Goal: Task Accomplishment & Management: Use online tool/utility

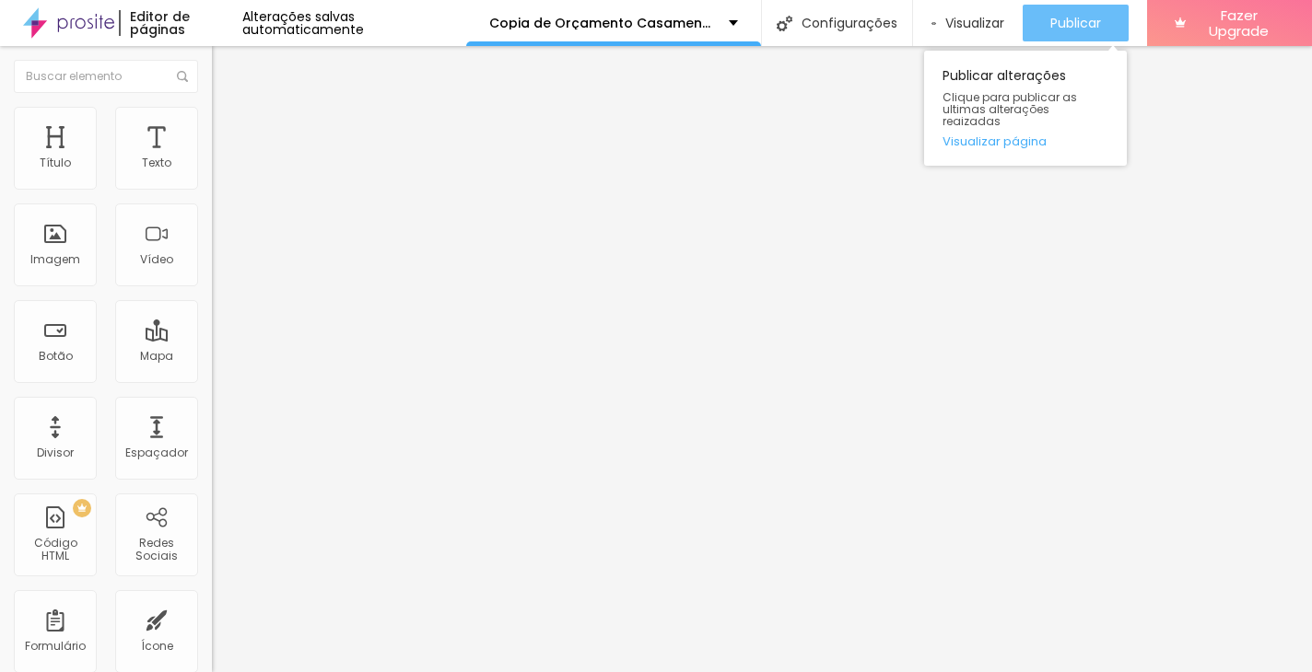
click at [1058, 22] on span "Publicar" at bounding box center [1075, 23] width 51 height 15
click at [1039, 27] on button "Publicar" at bounding box center [1075, 23] width 106 height 37
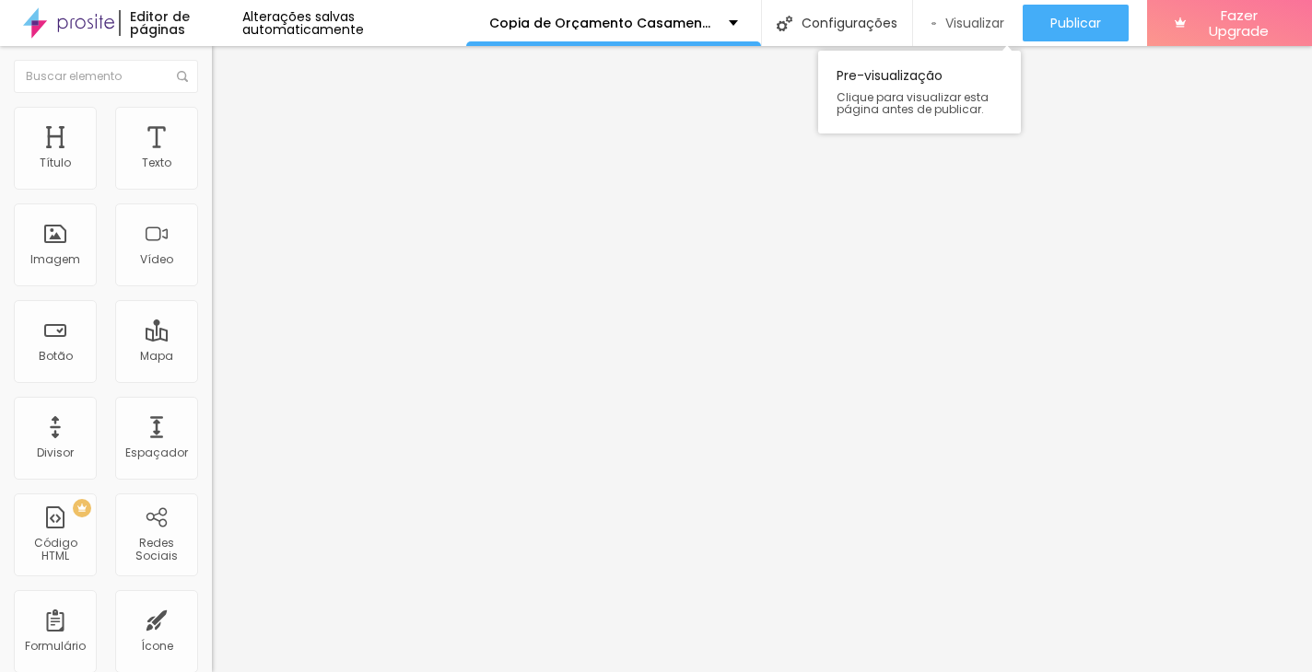
click at [950, 30] on span "Visualizar" at bounding box center [974, 23] width 59 height 15
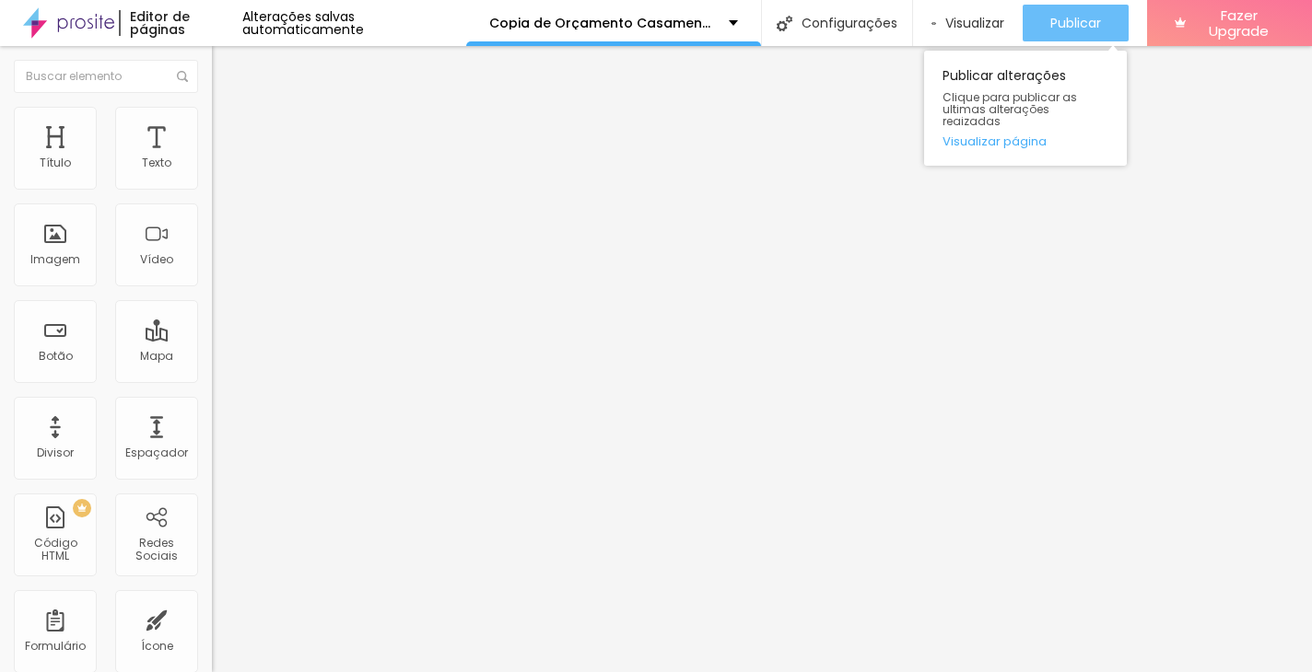
click at [1069, 22] on span "Publicar" at bounding box center [1075, 23] width 51 height 15
click at [1096, 26] on span "Publicar" at bounding box center [1075, 23] width 51 height 15
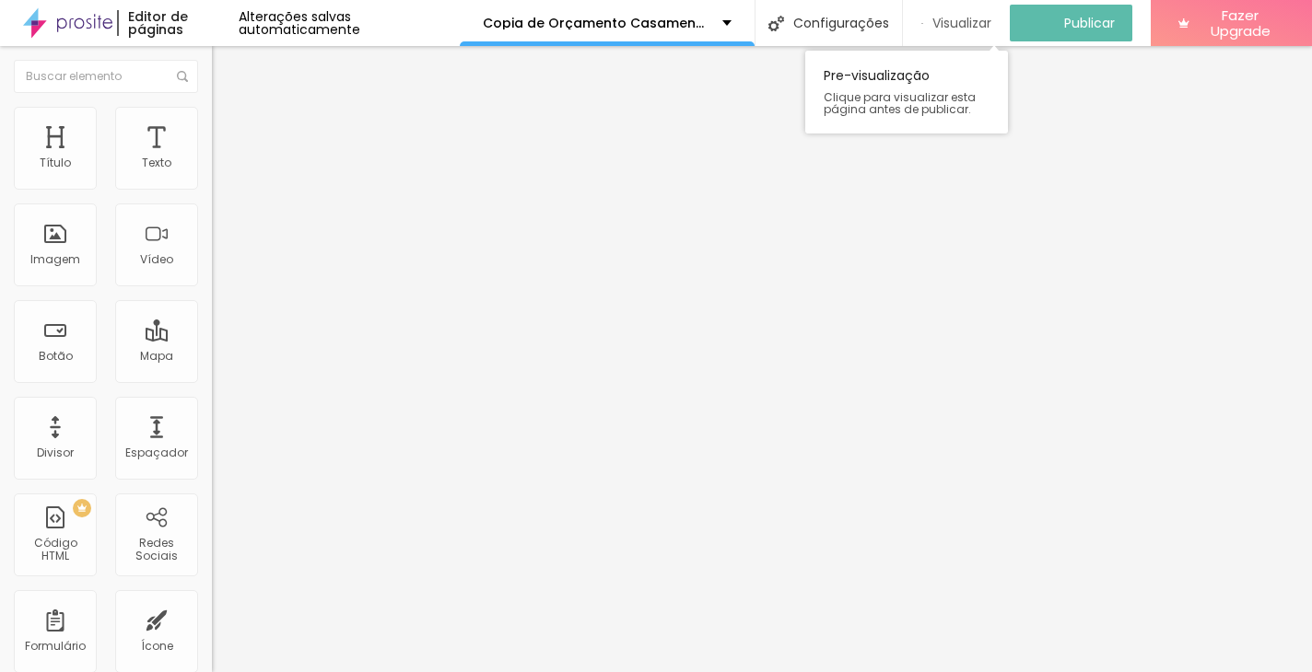
click at [965, 23] on span "Visualizar" at bounding box center [961, 23] width 59 height 15
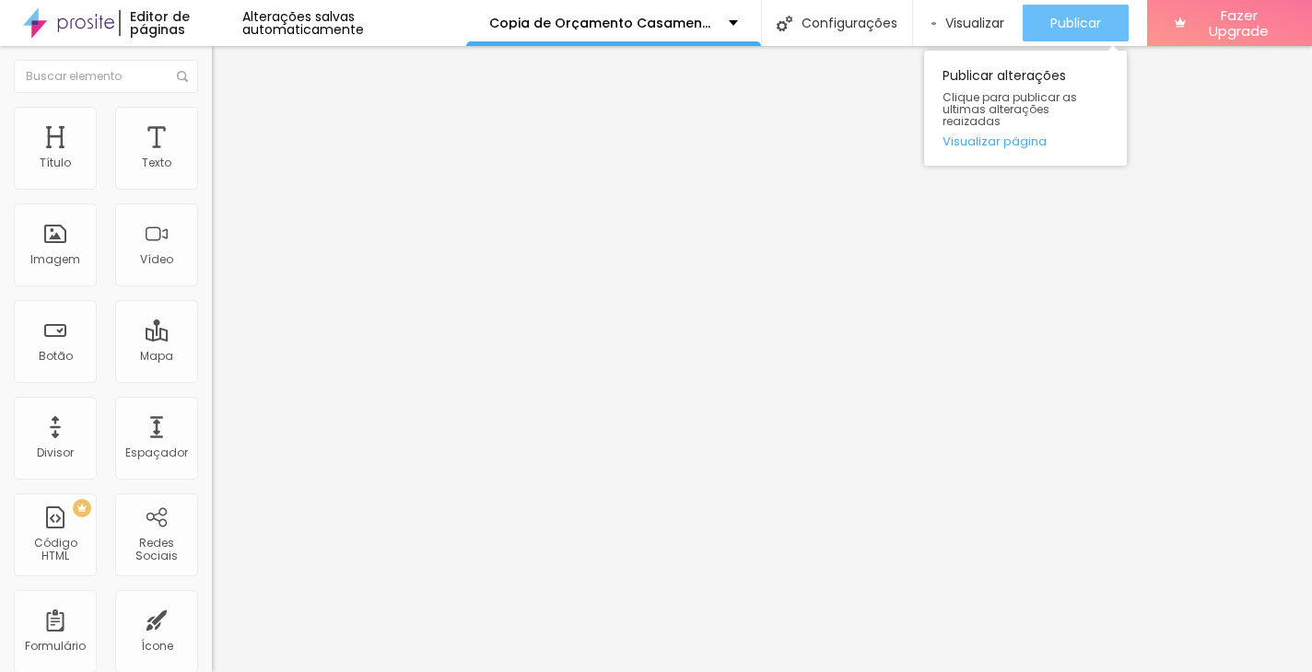
click at [1098, 24] on span "Publicar" at bounding box center [1075, 23] width 51 height 15
click at [1056, 37] on div "Publicar" at bounding box center [1075, 23] width 51 height 37
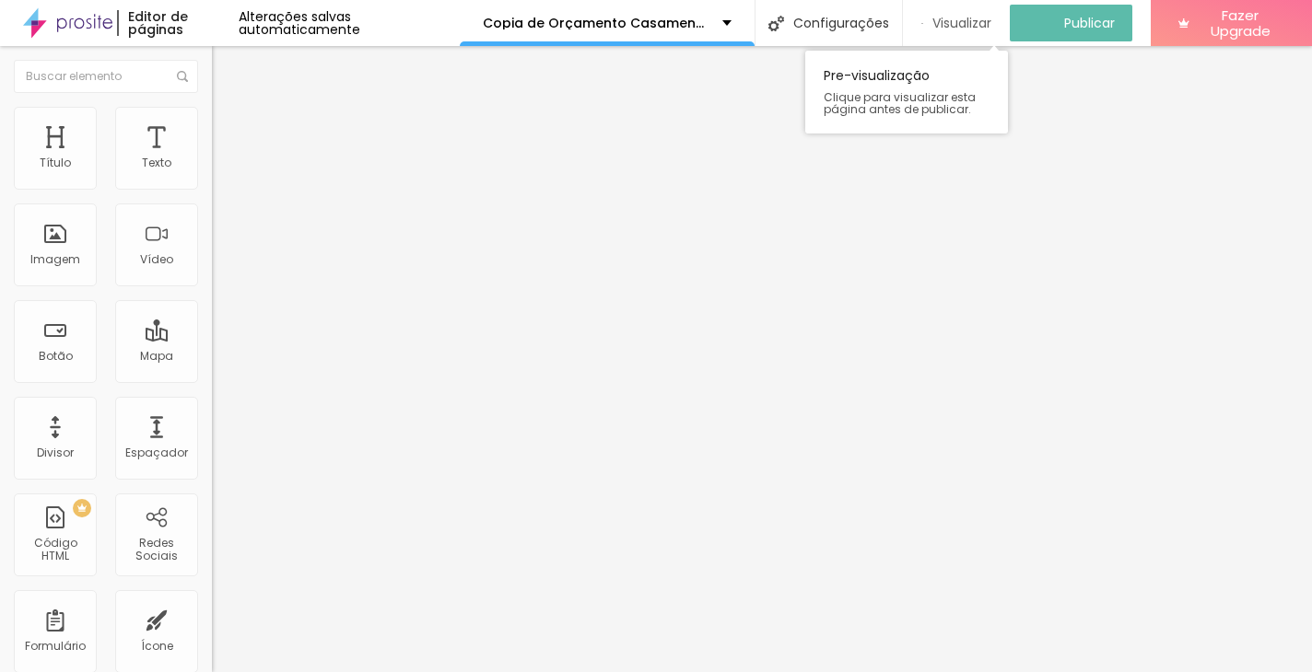
click at [983, 28] on span "Visualizar" at bounding box center [961, 23] width 59 height 15
